Goal: Transaction & Acquisition: Download file/media

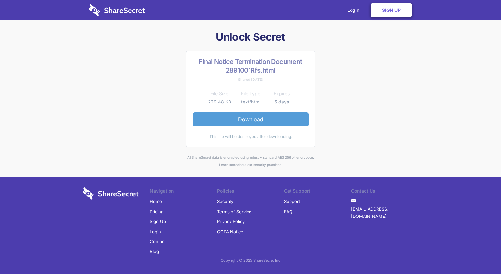
click at [240, 118] on link "Download" at bounding box center [251, 119] width 116 height 14
click at [251, 120] on link "Download" at bounding box center [251, 119] width 116 height 14
